Goal: Information Seeking & Learning: Learn about a topic

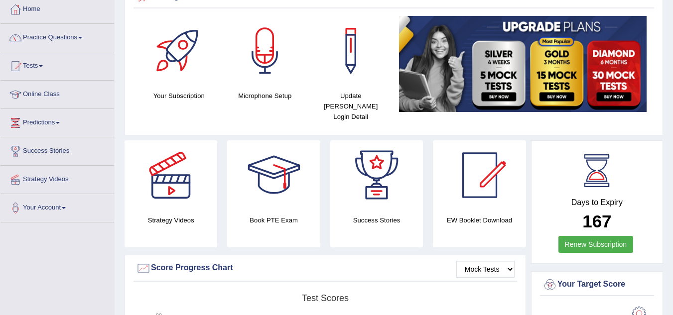
click at [50, 93] on link "Online Class" at bounding box center [57, 93] width 114 height 25
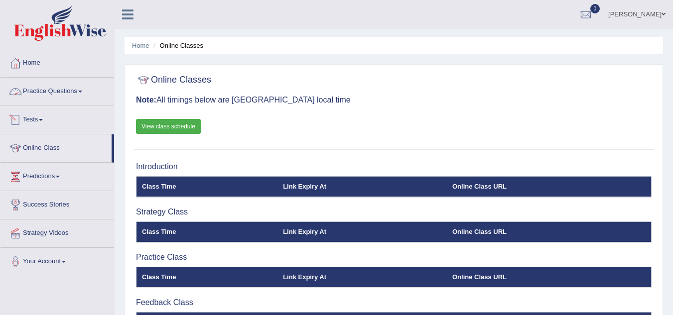
click at [34, 85] on link "Practice Questions" at bounding box center [57, 90] width 114 height 25
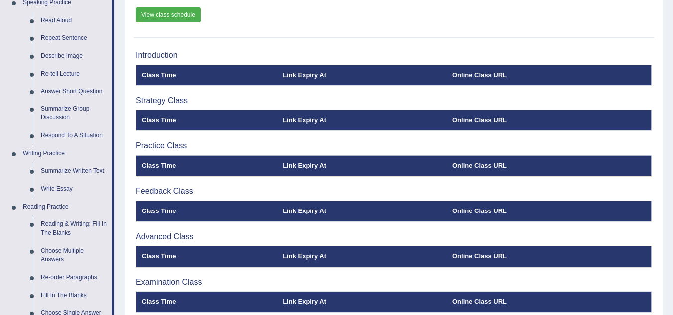
scroll to position [112, 0]
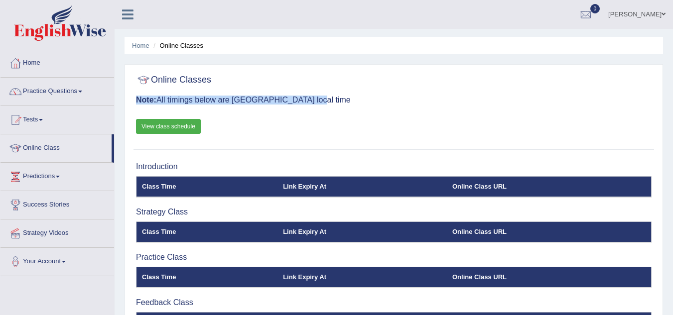
drag, startPoint x: 324, startPoint y: 89, endPoint x: 308, endPoint y: 103, distance: 21.2
click at [308, 103] on div "Online Classes Note: All timings below are Melbourne local time View class sche…" at bounding box center [394, 110] width 521 height 80
click at [295, 23] on ul "kaushal Sharma Toggle navigation Username: sk247289 Access Type: Online Subscri…" at bounding box center [477, 14] width 391 height 28
drag, startPoint x: 170, startPoint y: 16, endPoint x: 150, endPoint y: 14, distance: 20.0
click at [150, 14] on div "kaushal Sharma Toggle navigation Username: sk247289 Access Type: Online Subscri…" at bounding box center [394, 14] width 559 height 29
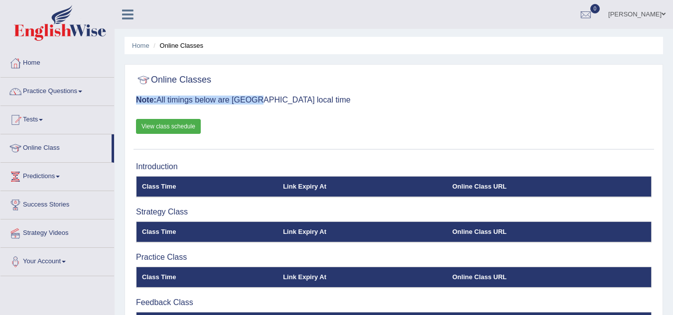
drag, startPoint x: 257, startPoint y: 91, endPoint x: 131, endPoint y: 76, distance: 126.5
click at [131, 76] on div "Online Classes Note: All timings below are Melbourne local time View class sche…" at bounding box center [394, 253] width 539 height 379
drag, startPoint x: 332, startPoint y: 99, endPoint x: 153, endPoint y: 76, distance: 179.9
click at [153, 76] on div "Online Classes Note: All timings below are Melbourne local time View class sche…" at bounding box center [394, 110] width 521 height 80
click at [462, 152] on div "Online Classes Note: All timings below are Melbourne local time View class sche…" at bounding box center [394, 253] width 539 height 379
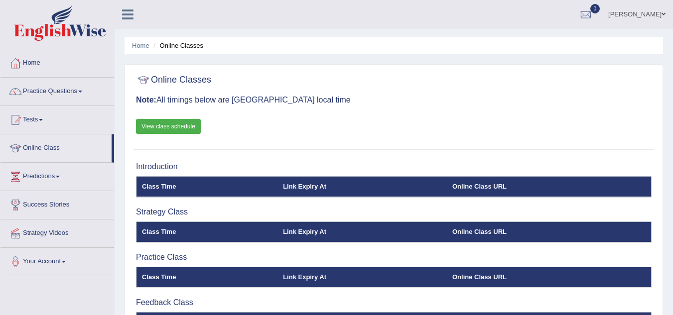
click at [352, 121] on div "Online Classes Note: All timings below are Melbourne local time View class sche…" at bounding box center [394, 110] width 521 height 80
click at [65, 93] on link "Practice Questions" at bounding box center [57, 90] width 114 height 25
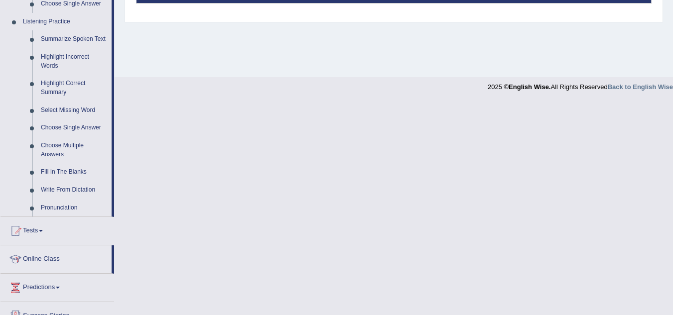
scroll to position [494, 0]
